Goal: Use online tool/utility: Use online tool/utility

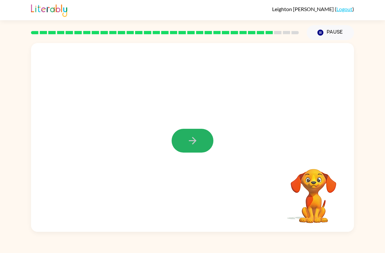
click at [185, 139] on button "button" at bounding box center [193, 141] width 42 height 24
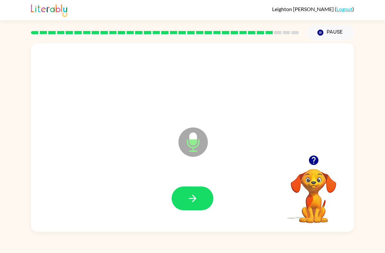
click at [197, 200] on icon "button" at bounding box center [192, 198] width 11 height 11
click at [196, 195] on icon "button" at bounding box center [192, 198] width 11 height 11
click at [313, 160] on icon "button" at bounding box center [313, 160] width 9 height 9
click at [181, 194] on button "button" at bounding box center [193, 199] width 42 height 24
click at [193, 199] on icon "button" at bounding box center [193, 199] width 8 height 8
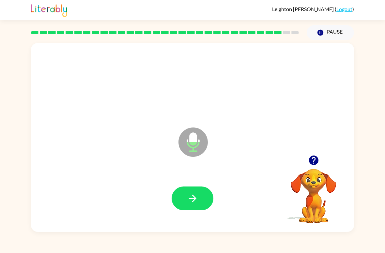
click at [190, 188] on button "button" at bounding box center [193, 199] width 42 height 24
click at [311, 163] on icon "button" at bounding box center [313, 160] width 9 height 9
click at [202, 196] on button "button" at bounding box center [193, 199] width 42 height 24
click at [194, 199] on icon "button" at bounding box center [193, 199] width 8 height 8
click at [318, 156] on icon "button" at bounding box center [313, 160] width 11 height 11
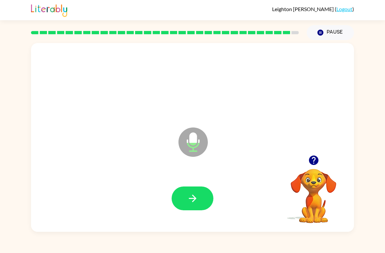
click at [205, 202] on button "button" at bounding box center [193, 199] width 42 height 24
